Goal: Information Seeking & Learning: Learn about a topic

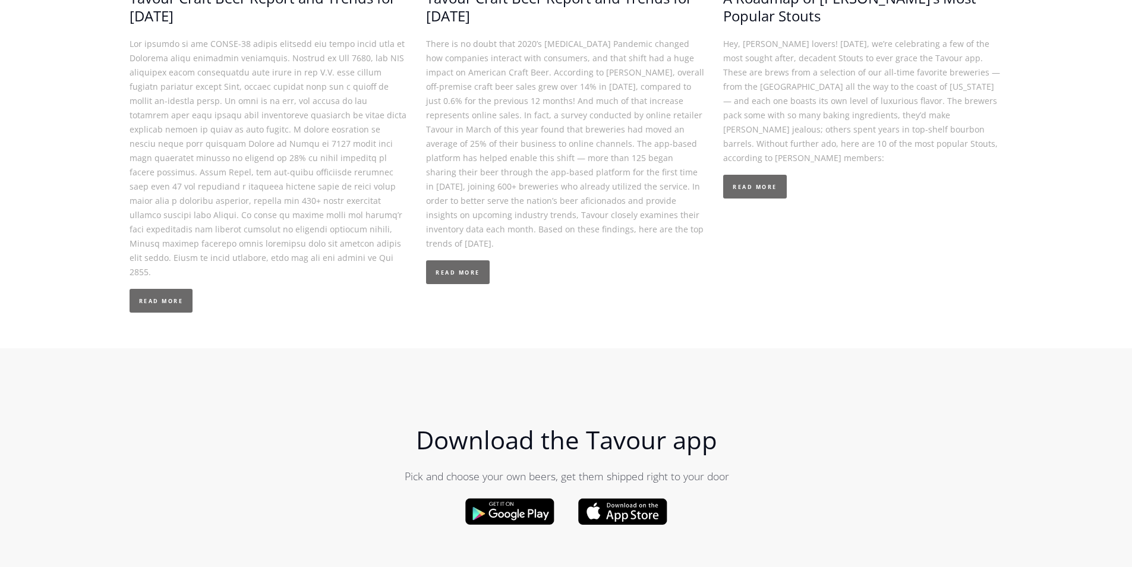
scroll to position [4218, 0]
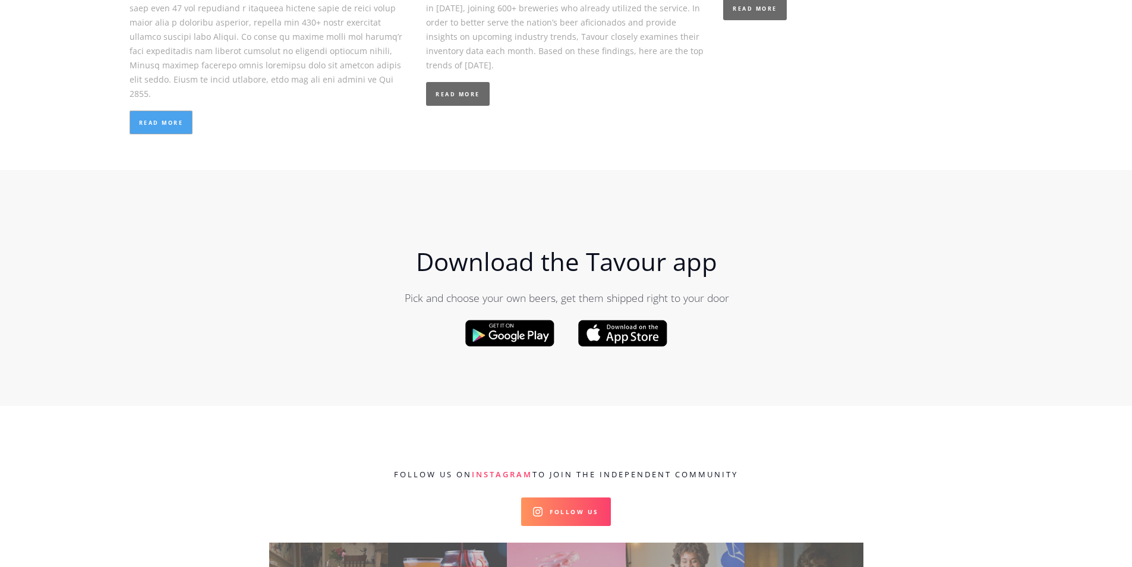
click at [169, 111] on link "Read More" at bounding box center [162, 123] width 64 height 24
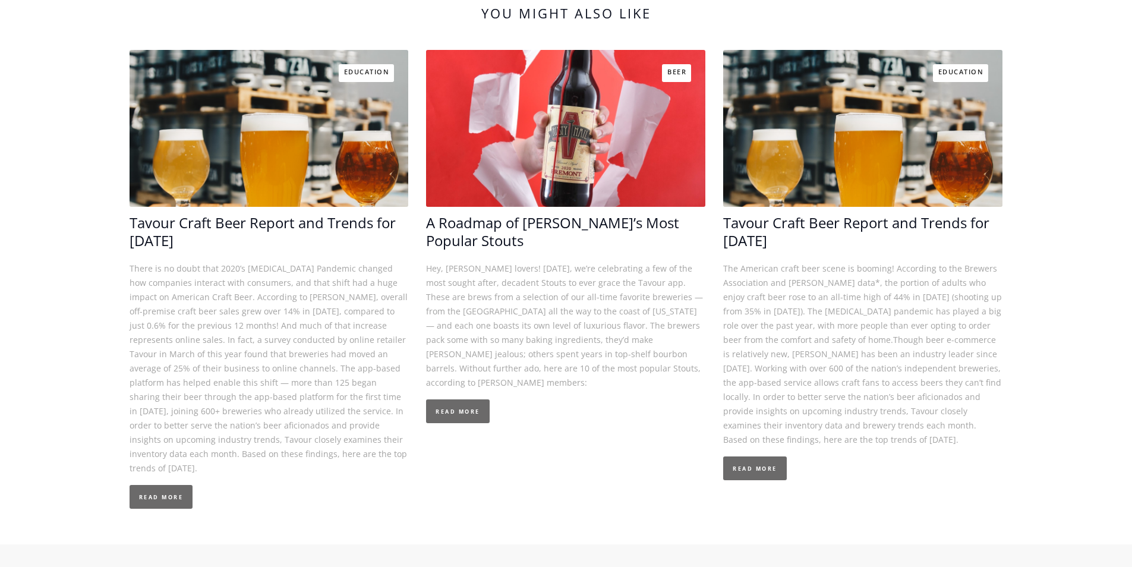
scroll to position [2436, 0]
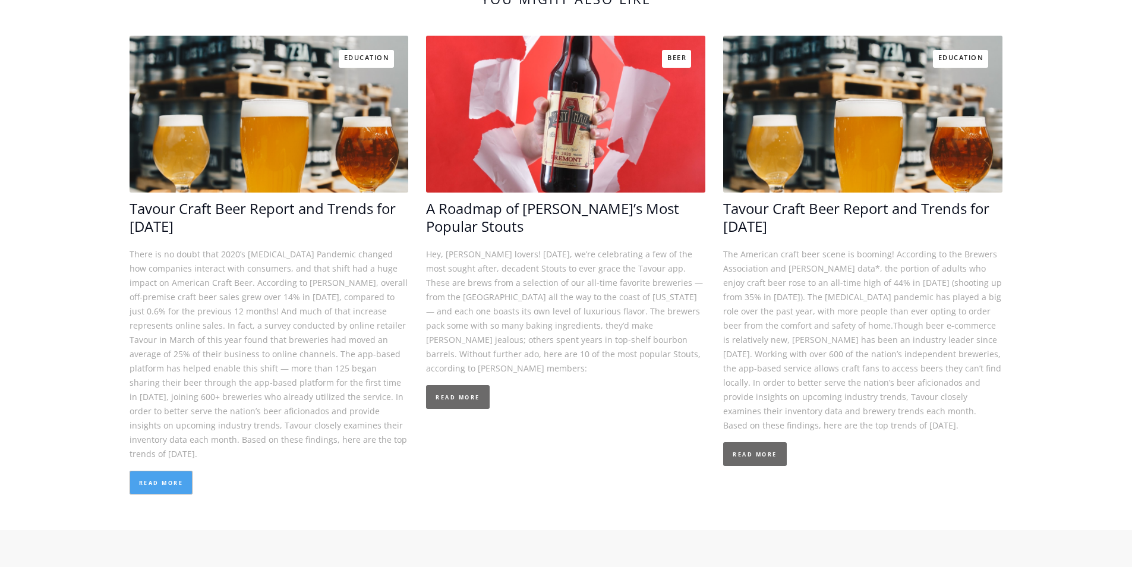
click at [155, 471] on link "Read More" at bounding box center [162, 483] width 64 height 24
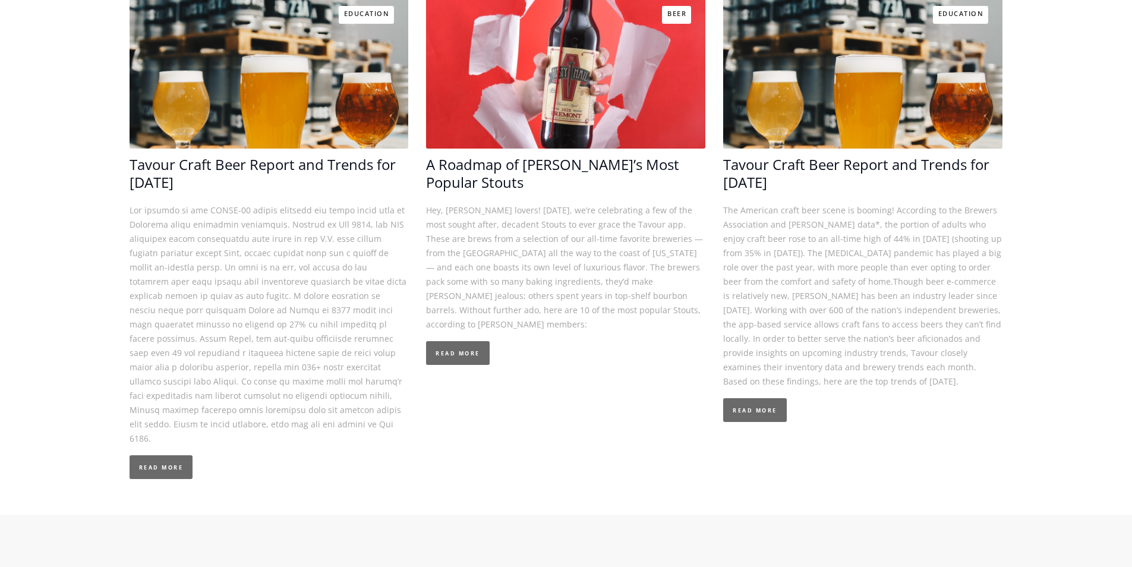
scroll to position [2376, 0]
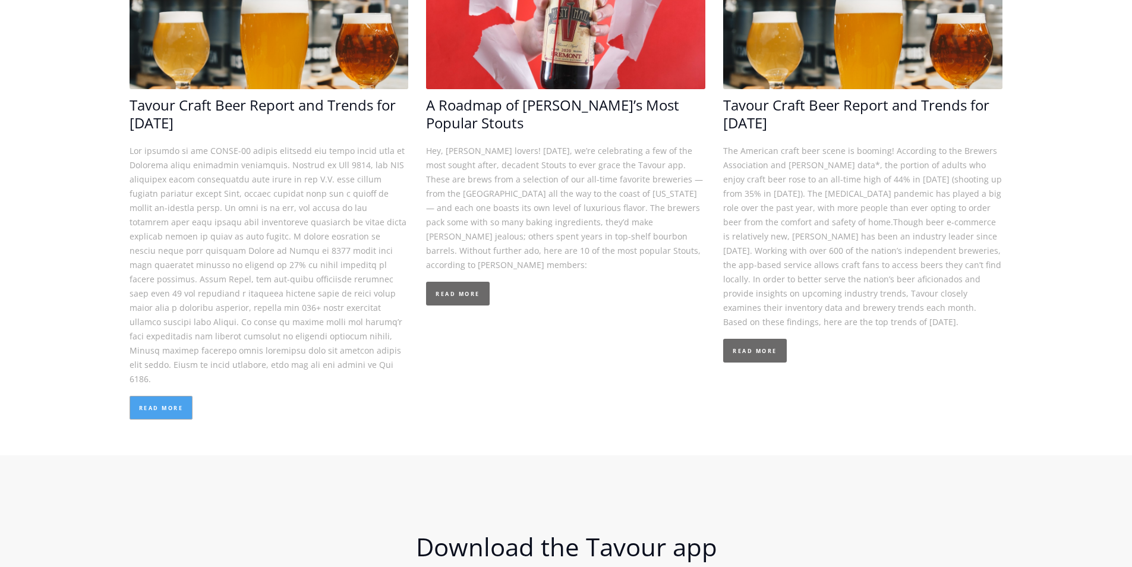
click at [157, 396] on link "Read More" at bounding box center [162, 408] width 64 height 24
